Goal: Task Accomplishment & Management: Complete application form

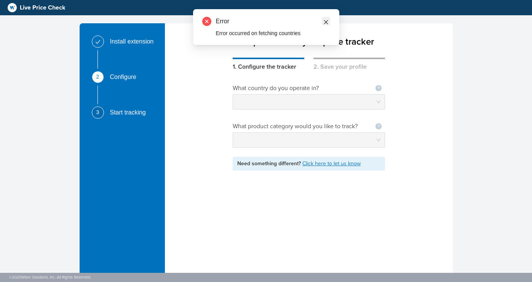
click at [324, 22] on icon "close" at bounding box center [326, 21] width 5 height 5
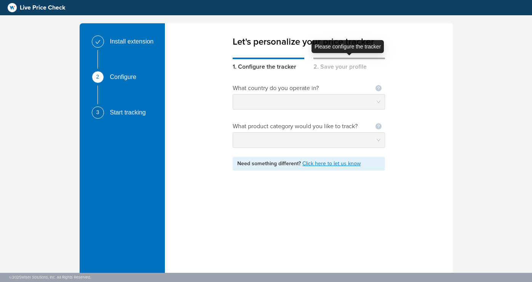
click at [327, 61] on div "2. Save your profile" at bounding box center [350, 65] width 72 height 14
click at [277, 58] on div "1. Configure the tracker" at bounding box center [269, 65] width 72 height 14
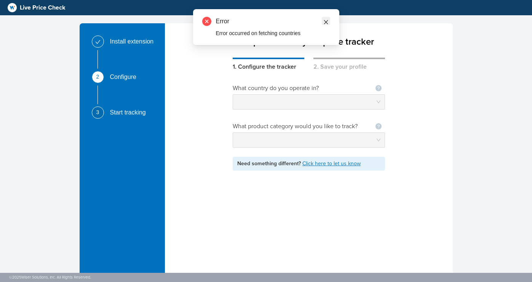
click at [329, 21] on link at bounding box center [326, 21] width 8 height 8
click at [327, 21] on icon "close" at bounding box center [326, 22] width 4 height 4
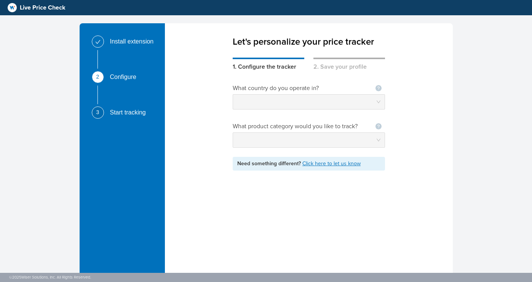
click at [146, 44] on div "Install extension" at bounding box center [135, 41] width 50 height 12
